Goal: Task Accomplishment & Management: Manage account settings

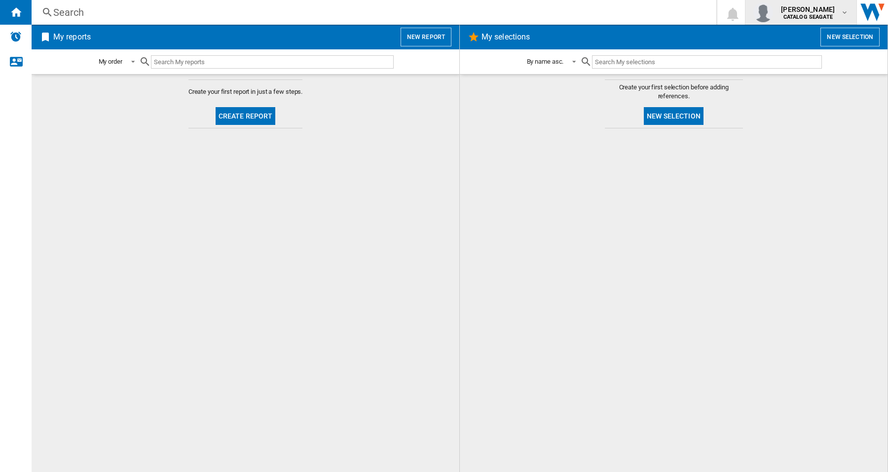
click at [847, 15] on md-icon "button" at bounding box center [845, 12] width 8 height 8
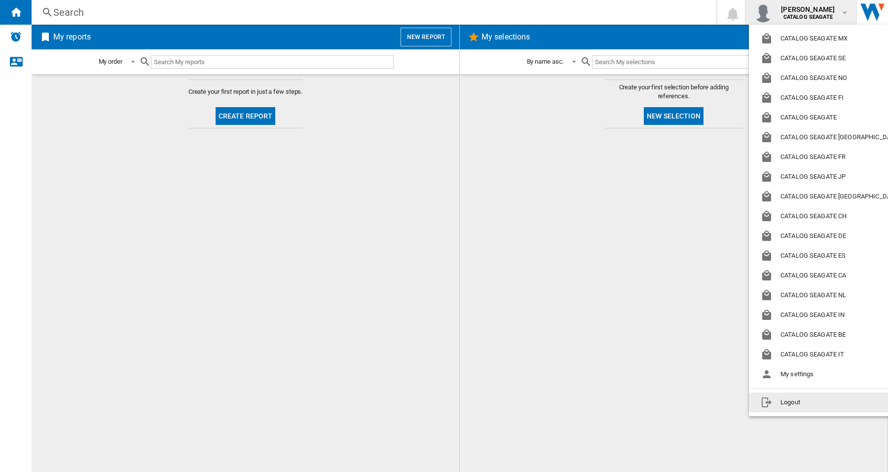
click at [790, 403] on button "Logout" at bounding box center [832, 402] width 166 height 20
